Goal: Participate in discussion: Engage in conversation with other users on a specific topic

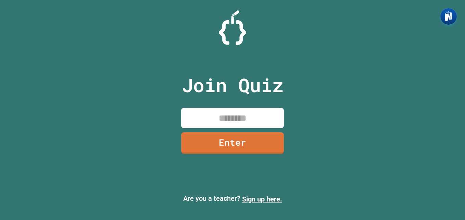
click at [256, 112] on input at bounding box center [232, 118] width 103 height 20
type input "********"
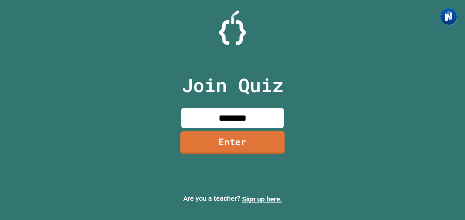
click at [261, 143] on link "Enter" at bounding box center [232, 142] width 105 height 23
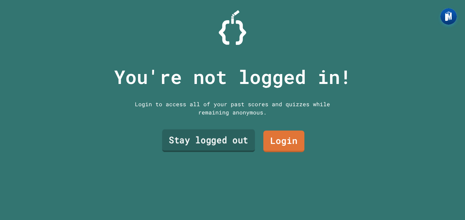
click at [235, 136] on link "Stay logged out" at bounding box center [208, 140] width 93 height 23
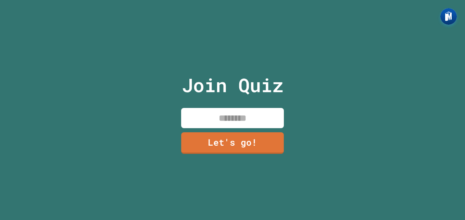
click at [265, 113] on input at bounding box center [232, 118] width 103 height 20
type input "******"
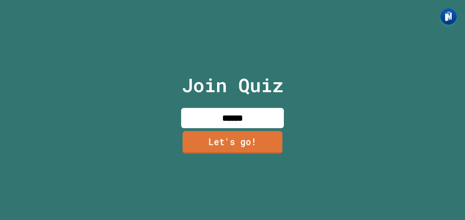
click at [247, 139] on link "Let's go!" at bounding box center [233, 142] width 100 height 23
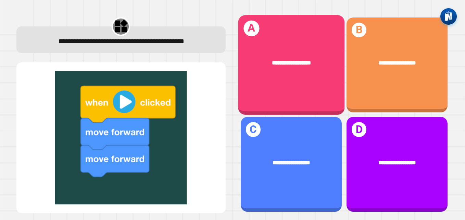
click at [294, 97] on div "**********" at bounding box center [291, 65] width 106 height 100
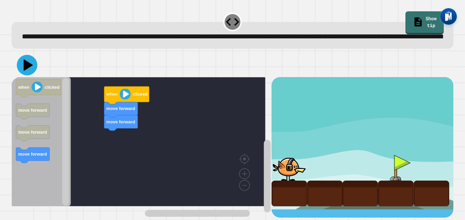
click at [28, 71] on icon at bounding box center [29, 65] width 10 height 12
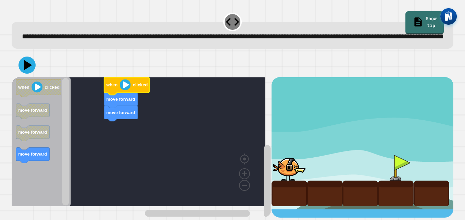
click at [125, 90] on image "Blockly Workspace" at bounding box center [125, 85] width 11 height 11
click at [28, 73] on icon at bounding box center [27, 65] width 21 height 21
click at [21, 73] on icon at bounding box center [27, 65] width 21 height 21
click at [40, 77] on div at bounding box center [233, 65] width 442 height 24
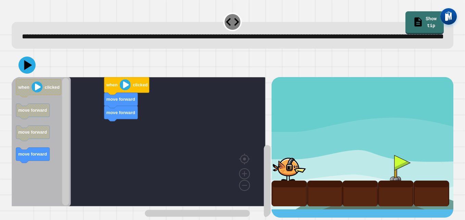
click at [116, 138] on div "move forward move forward when clicked when clicked move forward move forward m…" at bounding box center [142, 147] width 260 height 141
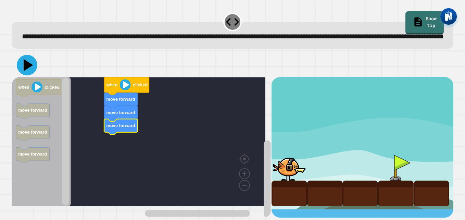
click at [27, 71] on icon at bounding box center [29, 65] width 10 height 12
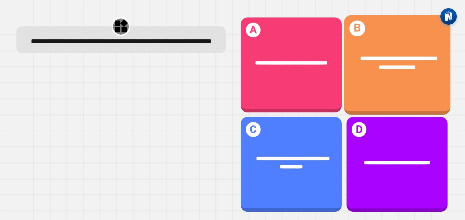
click at [361, 69] on span "**********" at bounding box center [399, 63] width 76 height 14
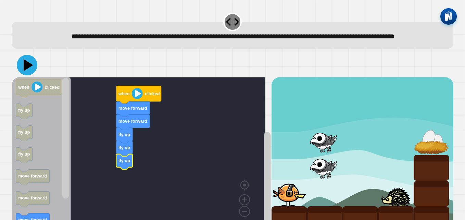
click at [25, 71] on icon at bounding box center [29, 65] width 10 height 12
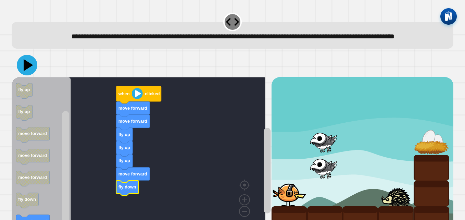
click at [31, 71] on icon at bounding box center [29, 65] width 10 height 12
click at [62, 183] on rect "Blockly Workspace" at bounding box center [65, 171] width 7 height 121
click at [60, 220] on html "**********" at bounding box center [232, 110] width 465 height 220
click at [54, 192] on div "fly up fly up fly up move forward fly down move forward move forward when click…" at bounding box center [142, 156] width 260 height 159
click at [69, 198] on rect "Blockly Workspace" at bounding box center [65, 171] width 7 height 121
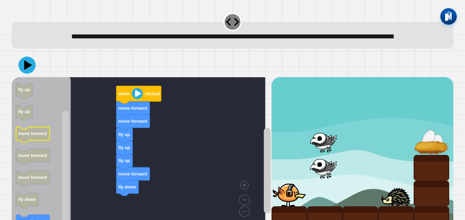
click at [34, 143] on icon "Blockly Workspace" at bounding box center [33, 134] width 34 height 15
click at [113, 132] on div "fly up fly up fly up move forward fly down move forward move forward when click…" at bounding box center [142, 156] width 260 height 159
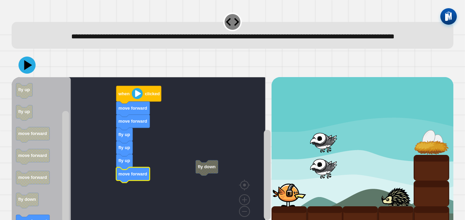
click at [130, 183] on icon "Blockly Workspace" at bounding box center [133, 174] width 34 height 15
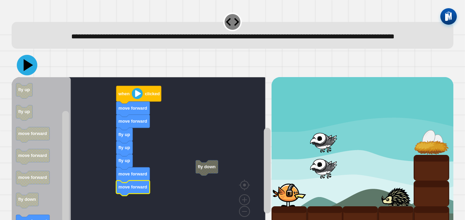
click at [33, 75] on icon at bounding box center [27, 65] width 21 height 21
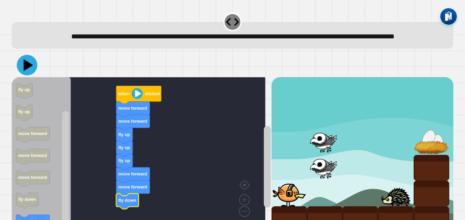
click at [28, 74] on icon at bounding box center [27, 65] width 21 height 21
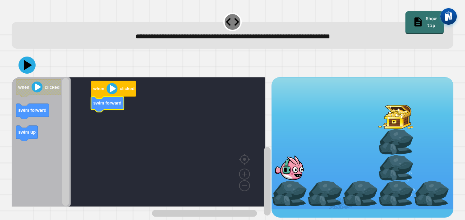
click at [109, 107] on icon "Blockly Workspace" at bounding box center [107, 104] width 33 height 15
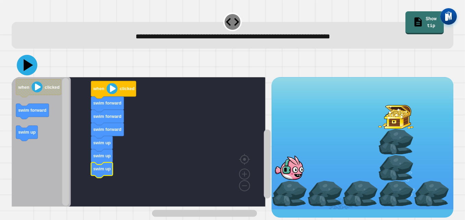
click at [29, 65] on icon at bounding box center [29, 65] width 10 height 12
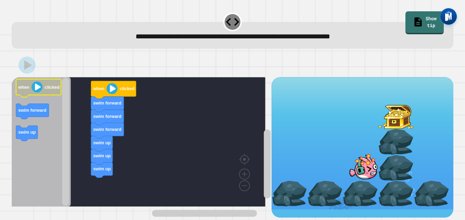
click at [37, 88] on image "Blockly Workspace" at bounding box center [37, 87] width 11 height 11
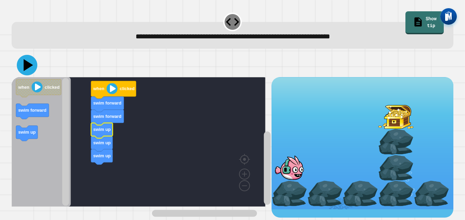
click at [26, 69] on icon at bounding box center [29, 65] width 10 height 12
click at [28, 66] on icon at bounding box center [29, 65] width 10 height 12
click at [30, 63] on icon at bounding box center [27, 65] width 21 height 21
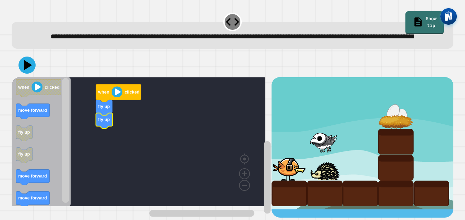
click at [100, 122] on text "fly up" at bounding box center [104, 119] width 12 height 5
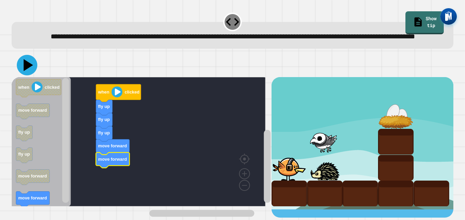
click at [31, 75] on icon at bounding box center [27, 65] width 21 height 21
click at [111, 168] on icon "Blockly Workspace" at bounding box center [113, 160] width 34 height 15
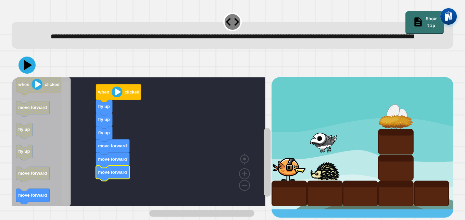
click at [63, 200] on rect "Blockly Workspace" at bounding box center [65, 143] width 7 height 125
click at [61, 220] on html "**********" at bounding box center [232, 110] width 465 height 220
click at [70, 197] on g "Blockly Workspace" at bounding box center [65, 142] width 9 height 128
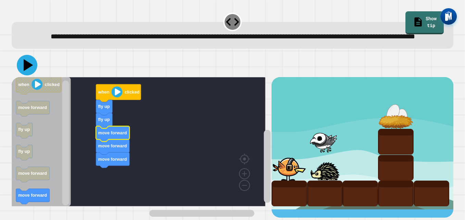
click at [28, 71] on icon at bounding box center [29, 65] width 10 height 12
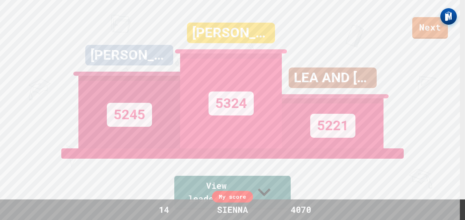
drag, startPoint x: 28, startPoint y: 79, endPoint x: 84, endPoint y: 19, distance: 82.0
click at [84, 19] on div "[PERSON_NAME] WRZ 5245" at bounding box center [129, 74] width 102 height 148
